Goal: Transaction & Acquisition: Purchase product/service

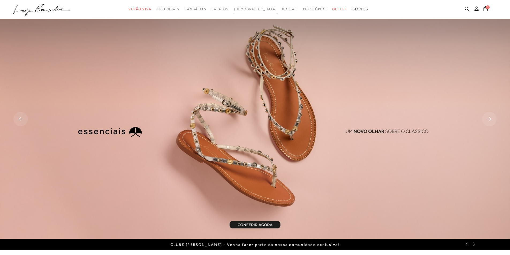
click at [250, 7] on span "[DEMOGRAPHIC_DATA]" at bounding box center [255, 9] width 43 height 4
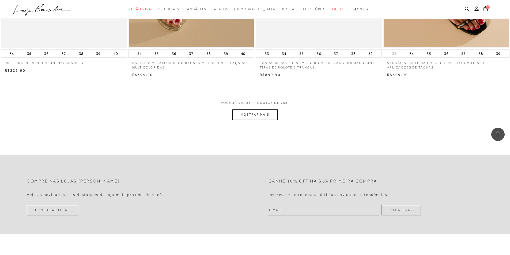
scroll to position [1312, 0]
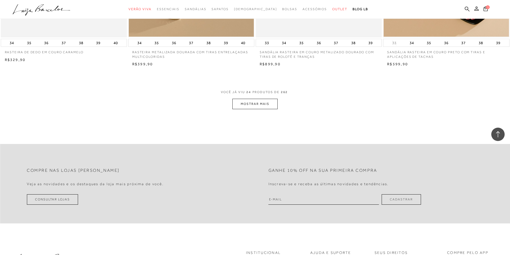
click at [251, 105] on button "MOSTRAR MAIS" at bounding box center [254, 104] width 45 height 10
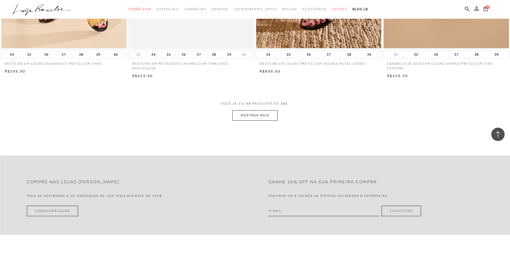
scroll to position [2651, 0]
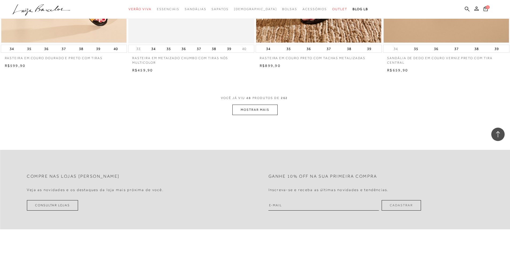
click at [258, 109] on button "MOSTRAR MAIS" at bounding box center [254, 110] width 45 height 10
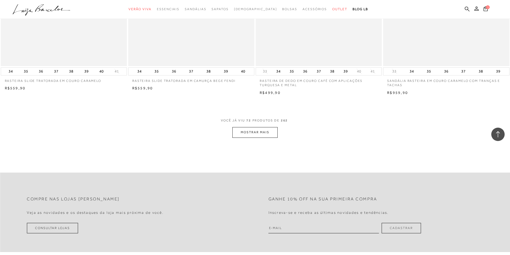
scroll to position [3991, 0]
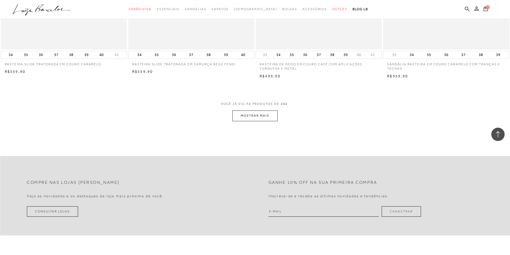
click at [266, 115] on button "MOSTRAR MAIS" at bounding box center [254, 116] width 45 height 10
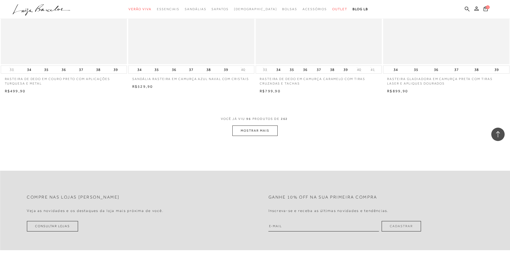
scroll to position [5330, 0]
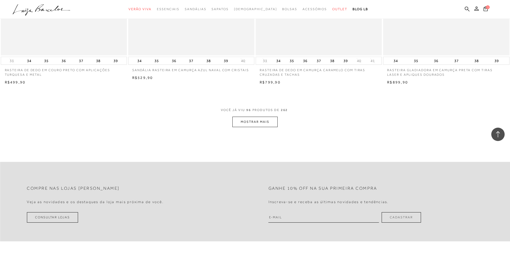
click at [262, 122] on button "MOSTRAR MAIS" at bounding box center [254, 122] width 45 height 10
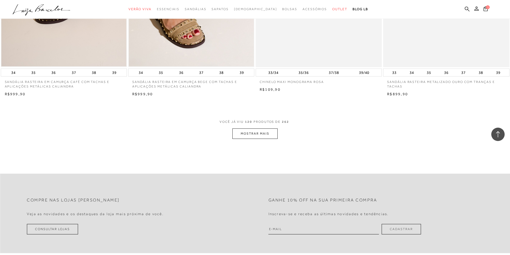
scroll to position [6669, 0]
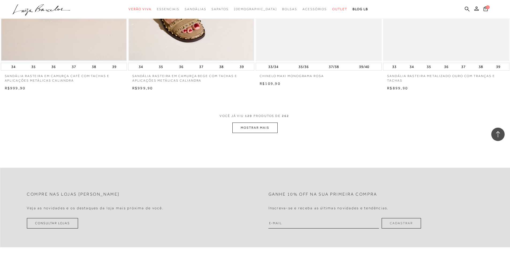
click at [265, 129] on button "MOSTRAR MAIS" at bounding box center [254, 128] width 45 height 10
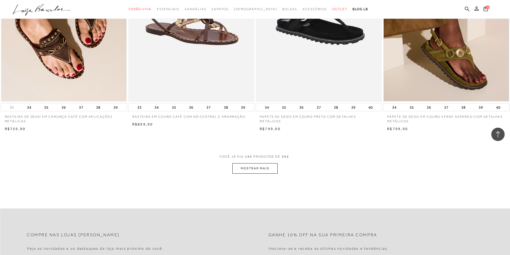
scroll to position [7981, 0]
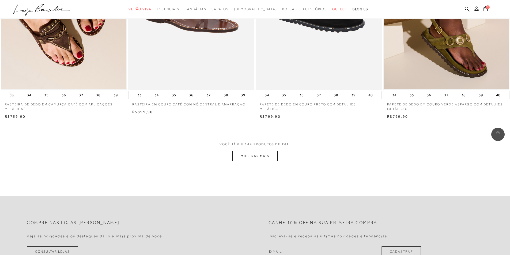
click at [249, 156] on button "MOSTRAR MAIS" at bounding box center [254, 156] width 45 height 10
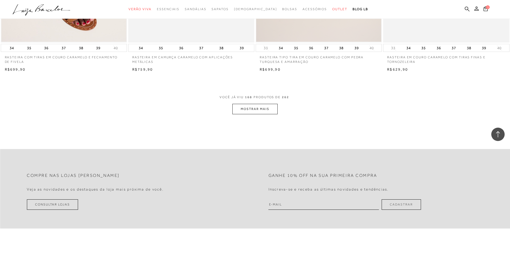
scroll to position [9374, 0]
click at [251, 109] on button "MOSTRAR MAIS" at bounding box center [254, 108] width 45 height 10
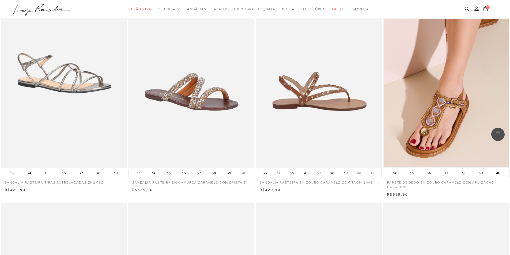
scroll to position [10338, 0]
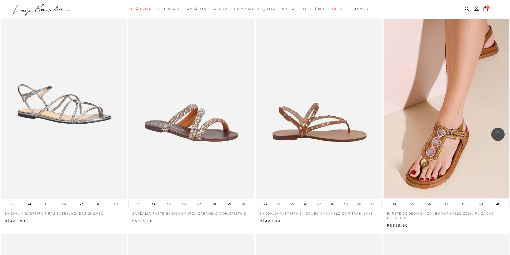
click at [325, 126] on img at bounding box center [319, 104] width 126 height 189
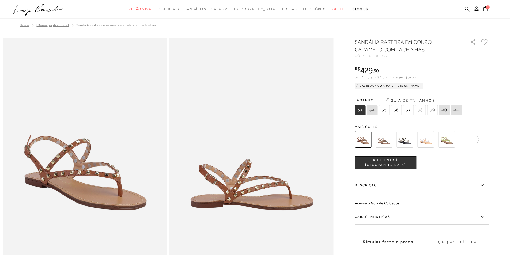
click at [386, 110] on span "35" at bounding box center [384, 110] width 11 height 10
click at [434, 142] on img at bounding box center [426, 139] width 17 height 17
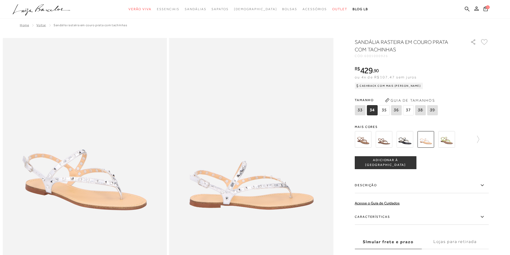
click at [447, 142] on img at bounding box center [446, 139] width 17 height 17
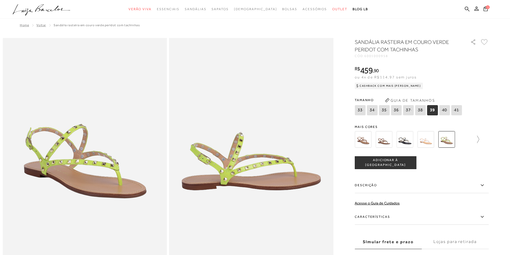
click at [479, 140] on icon at bounding box center [475, 139] width 7 height 7
click at [436, 140] on img at bounding box center [435, 139] width 17 height 17
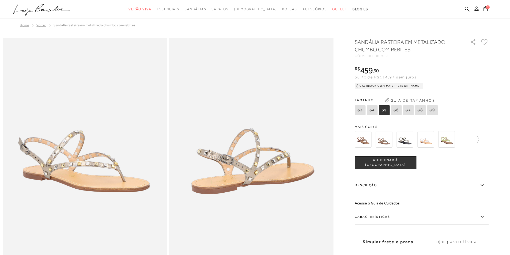
click at [450, 142] on img at bounding box center [446, 139] width 17 height 17
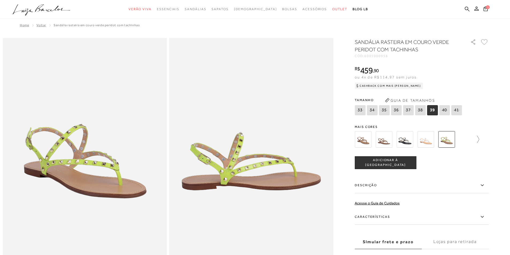
click at [479, 138] on icon at bounding box center [475, 139] width 7 height 7
click at [433, 140] on img at bounding box center [435, 139] width 17 height 17
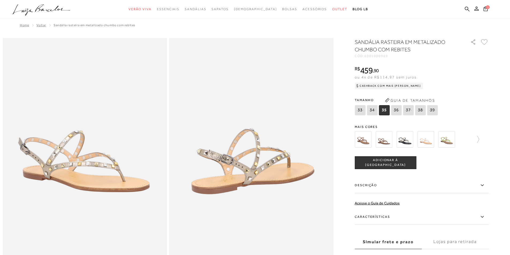
click at [413, 139] on img at bounding box center [405, 139] width 17 height 17
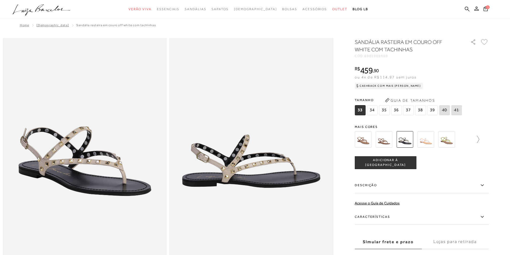
click at [479, 138] on icon at bounding box center [475, 139] width 7 height 7
click at [434, 142] on img at bounding box center [435, 139] width 17 height 17
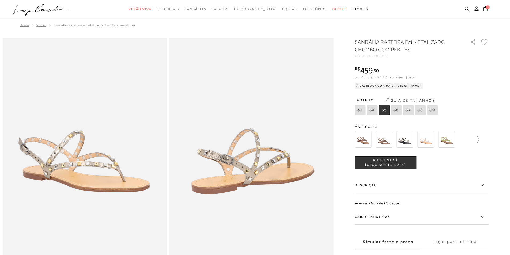
click at [479, 139] on icon at bounding box center [475, 139] width 7 height 7
click at [468, 8] on icon at bounding box center [467, 8] width 5 height 5
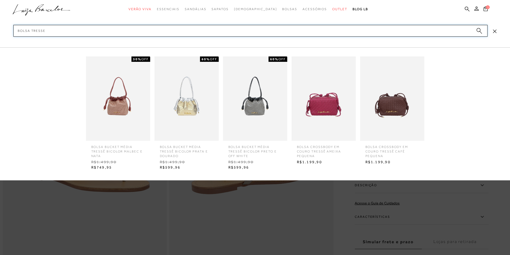
type input "bolsa tresse"
click at [479, 30] on circle "submit" at bounding box center [479, 30] width 4 height 4
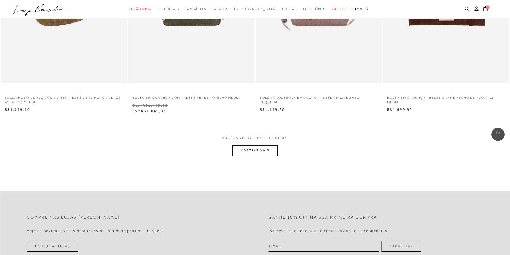
scroll to position [616, 0]
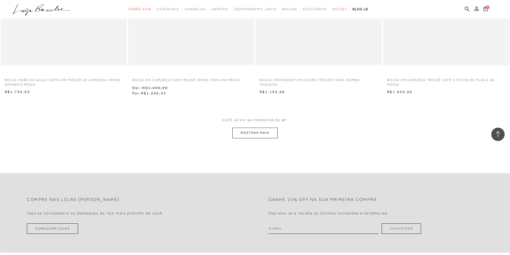
click at [257, 133] on button "MOSTRAR MAIS" at bounding box center [254, 133] width 45 height 10
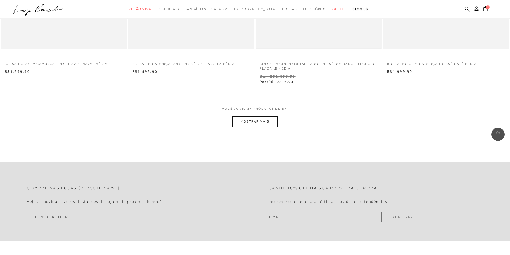
scroll to position [1327, 0]
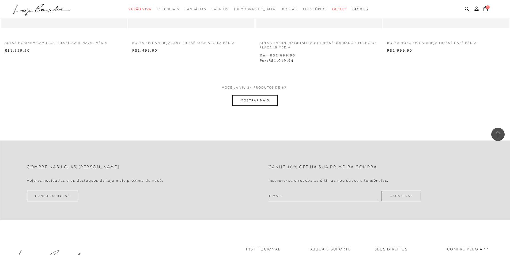
click at [255, 101] on button "MOSTRAR MAIS" at bounding box center [254, 100] width 45 height 10
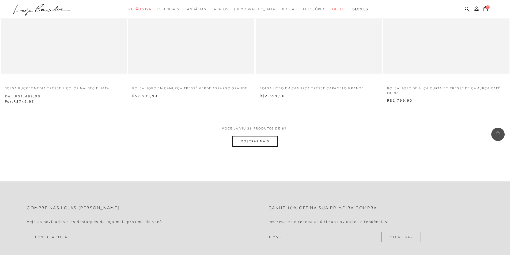
scroll to position [1970, 0]
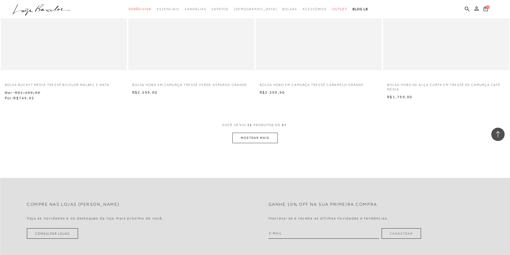
click at [271, 139] on button "MOSTRAR MAIS" at bounding box center [254, 138] width 45 height 10
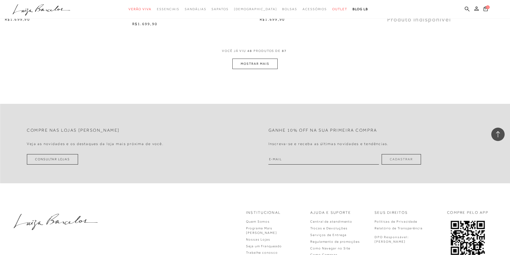
scroll to position [2719, 0]
click at [261, 62] on button "MOSTRAR MAIS" at bounding box center [254, 62] width 45 height 10
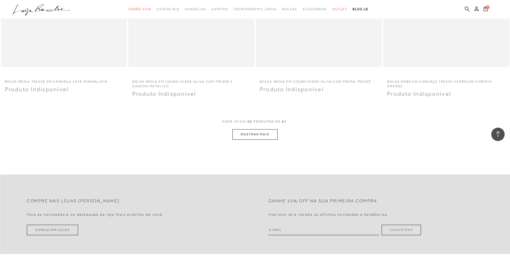
scroll to position [3335, 0]
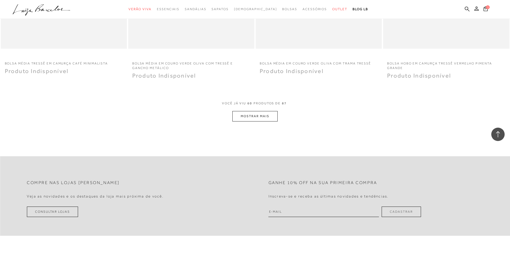
click at [261, 117] on button "MOSTRAR MAIS" at bounding box center [254, 116] width 45 height 10
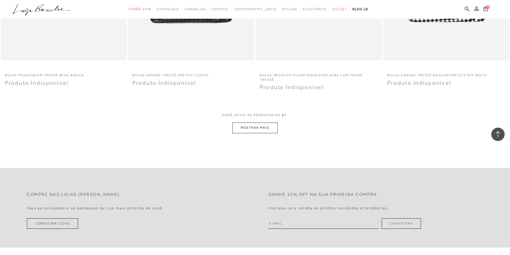
scroll to position [4005, 0]
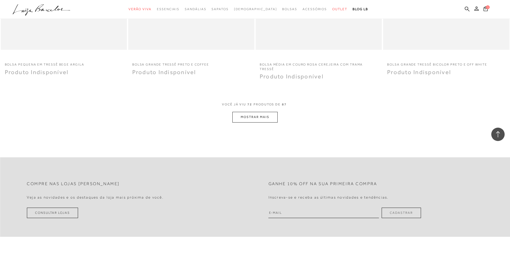
click at [262, 117] on button "MOSTRAR MAIS" at bounding box center [254, 117] width 45 height 10
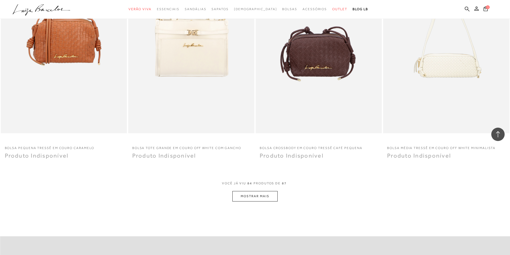
scroll to position [4621, 0]
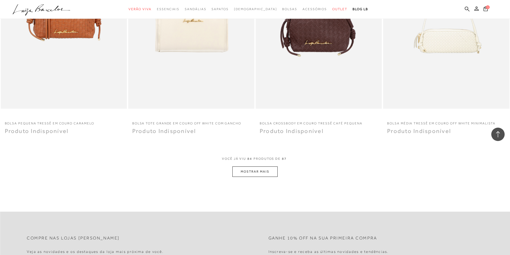
click at [256, 169] on button "MOSTRAR MAIS" at bounding box center [254, 172] width 45 height 10
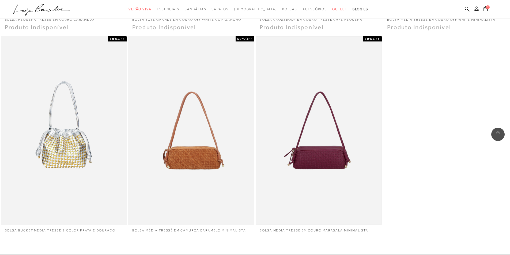
scroll to position [4728, 0]
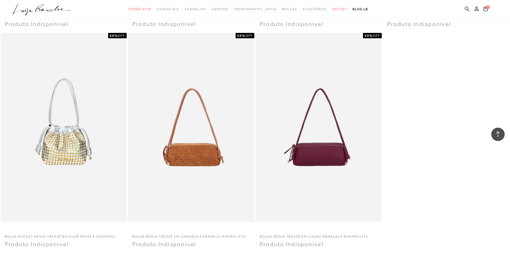
click at [466, 9] on icon at bounding box center [467, 8] width 5 height 5
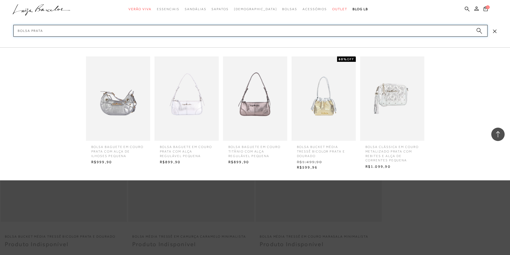
type input "bolsa prata"
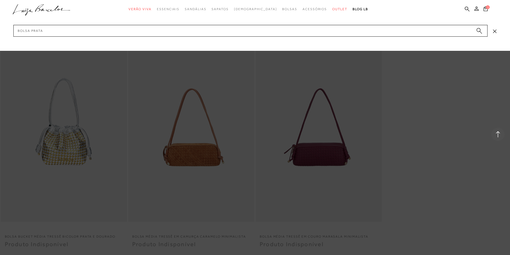
drag, startPoint x: 478, startPoint y: 30, endPoint x: 447, endPoint y: 70, distance: 50.2
click at [478, 30] on circle "submit" at bounding box center [479, 30] width 4 height 4
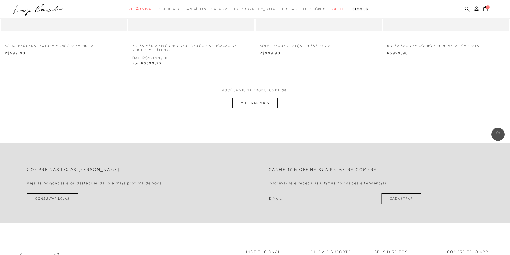
scroll to position [679, 0]
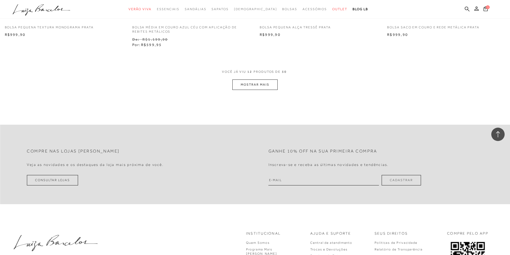
click at [259, 82] on button "MOSTRAR MAIS" at bounding box center [254, 85] width 45 height 10
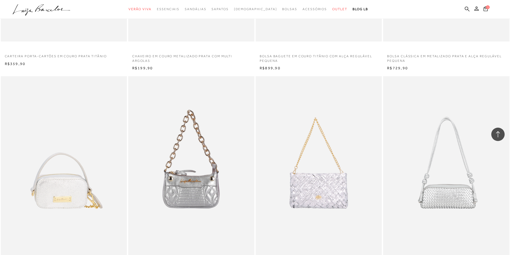
scroll to position [1107, 0]
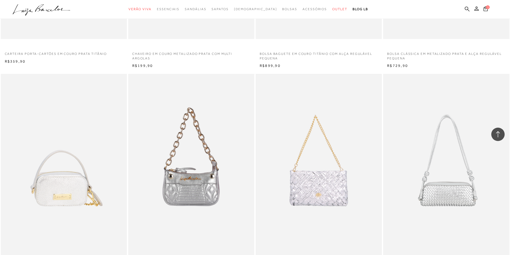
click at [314, 173] on img at bounding box center [318, 169] width 125 height 188
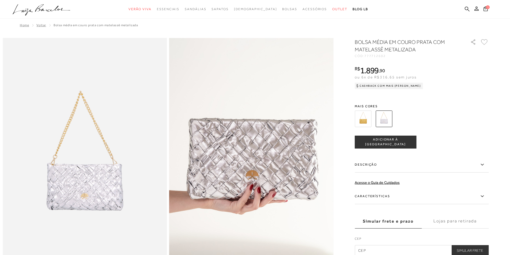
click at [366, 124] on img at bounding box center [363, 119] width 17 height 17
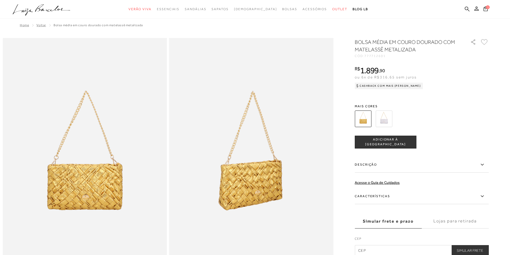
drag, startPoint x: 367, startPoint y: 55, endPoint x: 392, endPoint y: 60, distance: 25.4
click at [391, 59] on div "BOLSA MÉDIA EM COURO DOURADO COM MATELASSê METALIZADA CÓD: 777712601 × É necess…" at bounding box center [422, 147] width 134 height 218
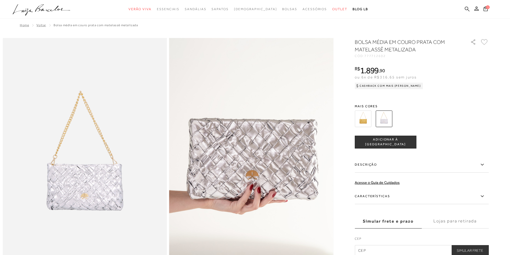
click at [466, 9] on icon at bounding box center [467, 8] width 5 height 5
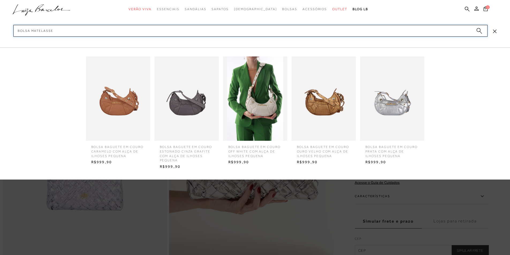
click at [479, 27] on input "bolsa matelasse" at bounding box center [250, 31] width 474 height 12
type input "bolsa matelasse"
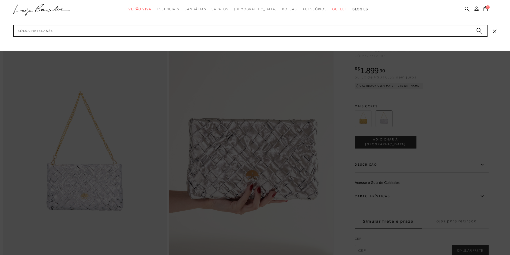
click at [477, 31] on icon "submit" at bounding box center [479, 31] width 6 height 6
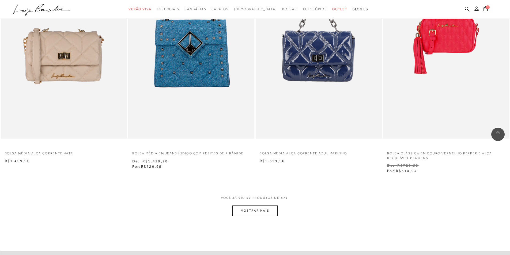
scroll to position [562, 0]
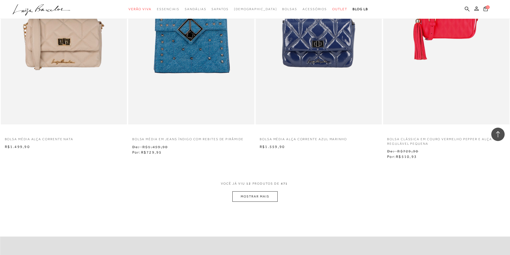
click at [259, 196] on button "MOSTRAR MAIS" at bounding box center [254, 196] width 45 height 10
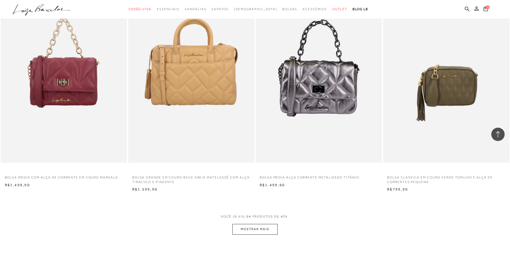
scroll to position [1232, 0]
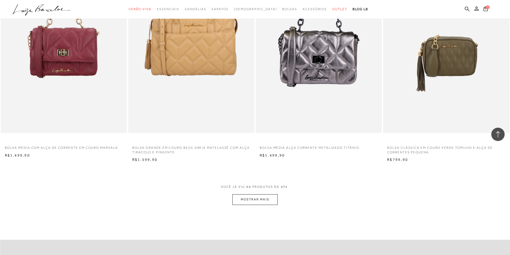
click at [256, 197] on button "MOSTRAR MAIS" at bounding box center [254, 199] width 45 height 10
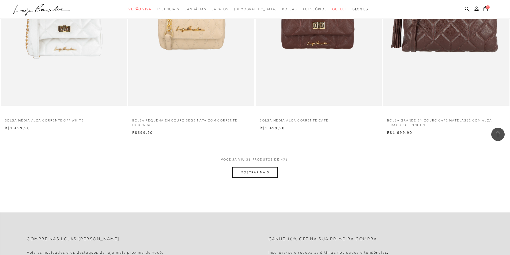
scroll to position [1955, 0]
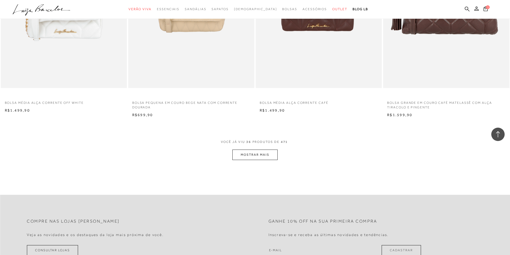
click at [266, 155] on button "MOSTRAR MAIS" at bounding box center [254, 155] width 45 height 10
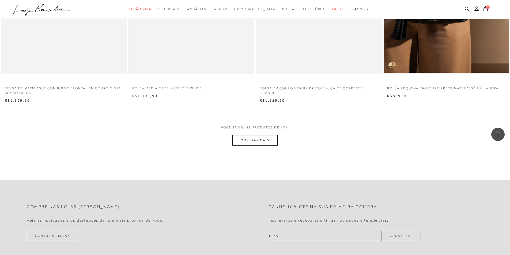
scroll to position [2651, 0]
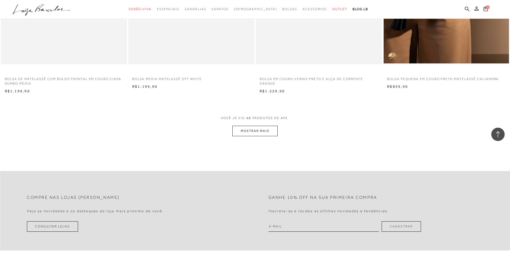
click at [270, 131] on button "MOSTRAR MAIS" at bounding box center [254, 131] width 45 height 10
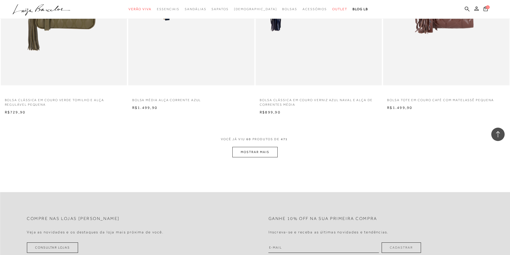
scroll to position [3375, 0]
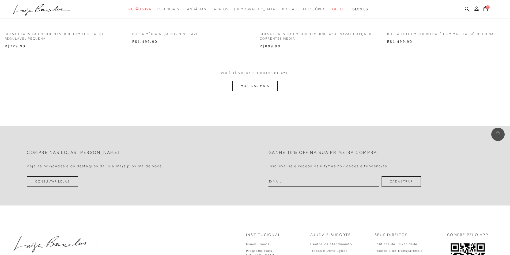
click at [251, 90] on button "MOSTRAR MAIS" at bounding box center [254, 86] width 45 height 10
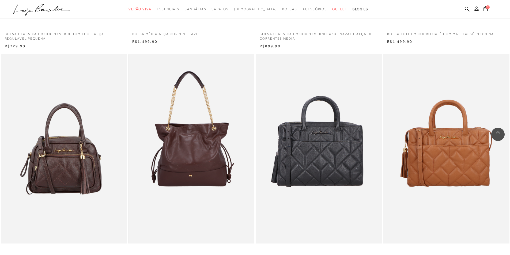
drag, startPoint x: 215, startPoint y: 55, endPoint x: 209, endPoint y: 74, distance: 20.4
